Goal: Find specific page/section

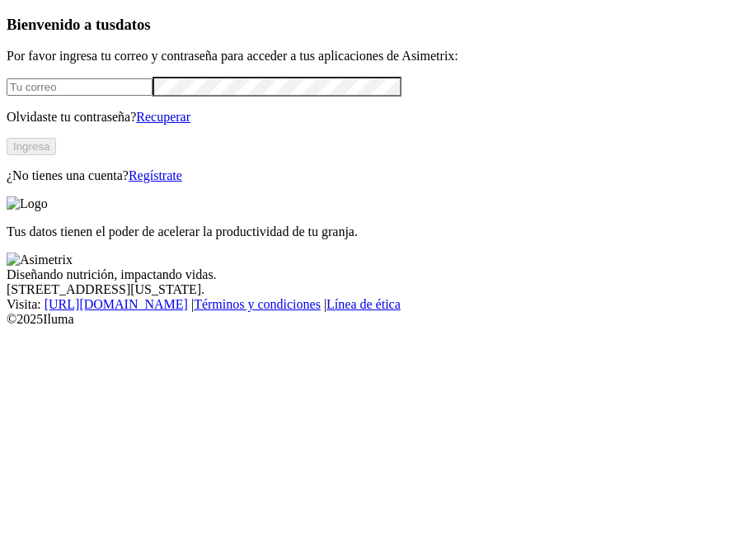
type input "[PERSON_NAME][EMAIL_ADDRESS][PERSON_NAME][DOMAIN_NAME]"
click at [56, 155] on button "Ingresa" at bounding box center [31, 146] width 49 height 17
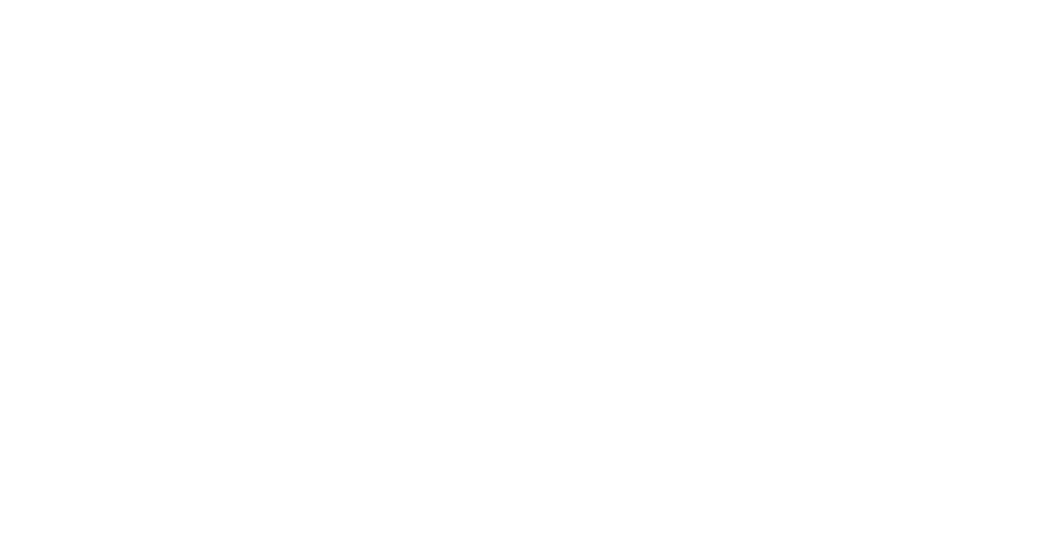
click at [41, 35] on icon at bounding box center [32, 337] width 51 height 660
click at [18, 15] on icon at bounding box center [32, 337] width 51 height 660
